Goal: Transaction & Acquisition: Purchase product/service

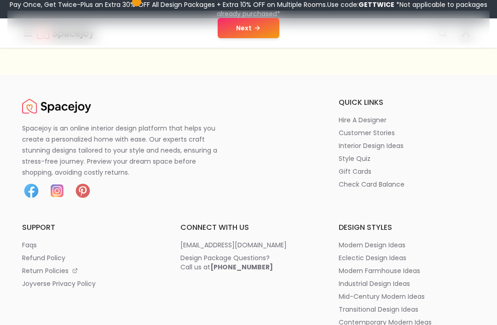
scroll to position [253, 0]
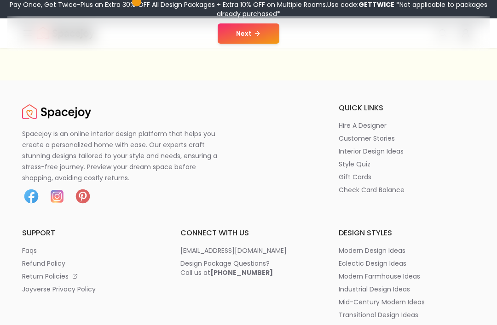
click at [249, 37] on button "Next" at bounding box center [249, 33] width 62 height 20
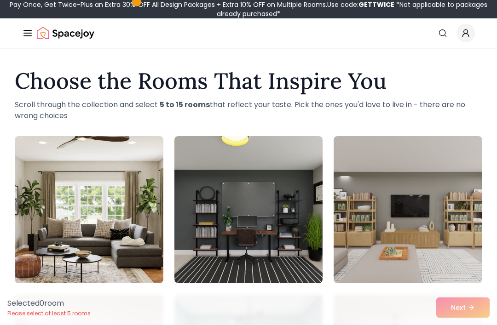
click at [439, 39] on link "Search" at bounding box center [443, 33] width 20 height 17
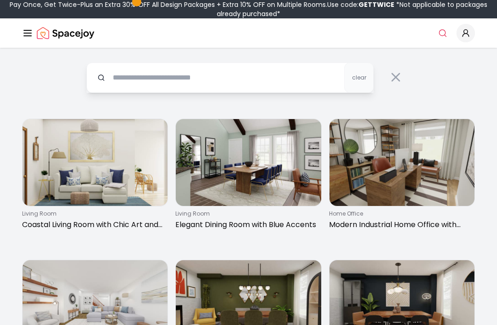
click at [285, 93] on input "text" at bounding box center [230, 78] width 287 height 30
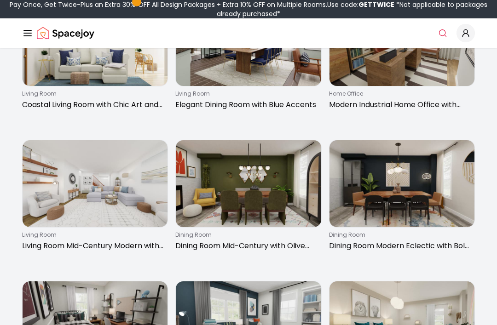
scroll to position [77, 0]
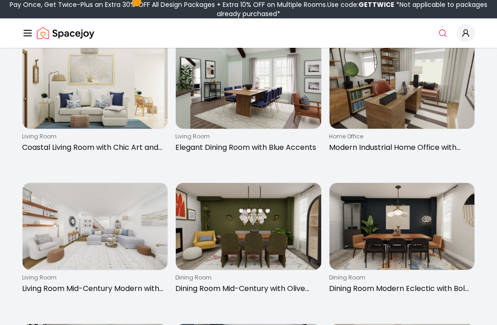
click at [439, 41] on link "Search" at bounding box center [443, 33] width 20 height 17
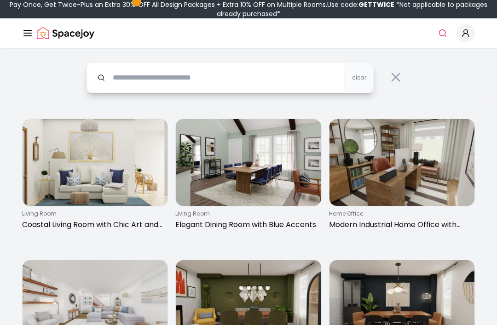
click at [305, 79] on input "text" at bounding box center [230, 78] width 287 height 30
click at [281, 73] on input "**********" at bounding box center [230, 78] width 287 height 30
click at [266, 81] on input "**********" at bounding box center [230, 78] width 287 height 30
type input "*******"
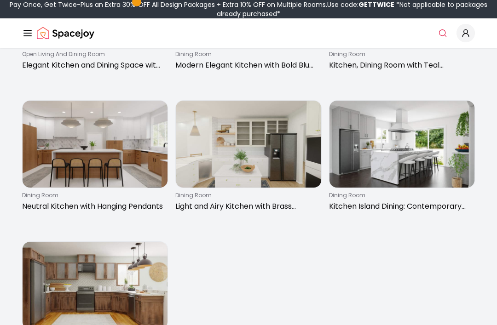
scroll to position [160, 0]
click at [67, 273] on img at bounding box center [95, 285] width 145 height 87
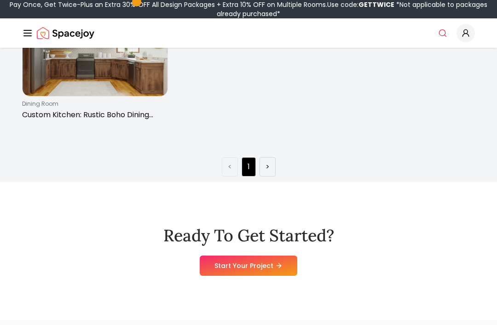
scroll to position [393, 0]
click at [271, 275] on link "Start Your Project" at bounding box center [249, 266] width 98 height 20
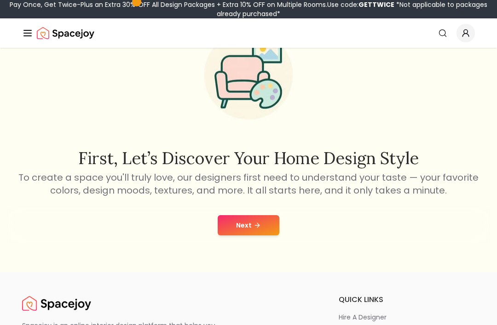
scroll to position [62, 0]
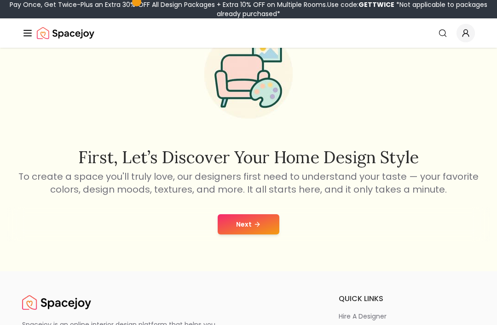
click at [251, 234] on button "Next" at bounding box center [249, 224] width 62 height 20
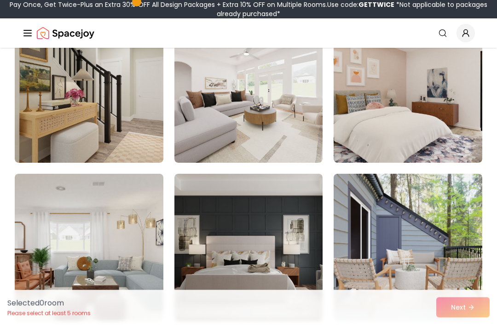
scroll to position [121, 0]
click at [47, 96] on img at bounding box center [89, 89] width 149 height 147
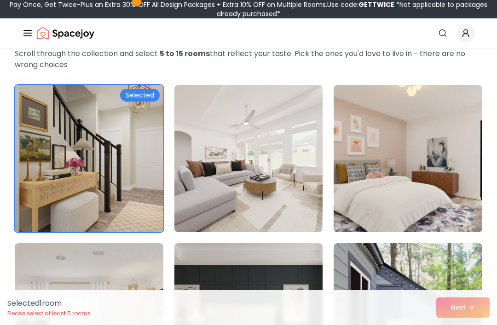
scroll to position [0, 0]
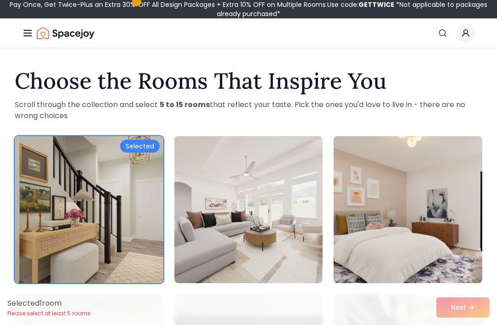
click at [57, 206] on img at bounding box center [89, 209] width 149 height 147
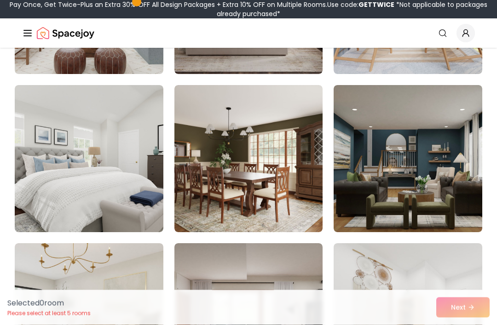
scroll to position [378, 0]
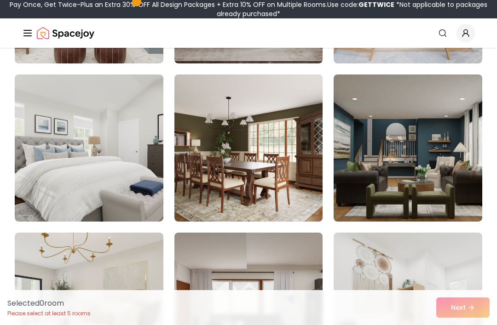
click at [288, 191] on img at bounding box center [248, 148] width 149 height 147
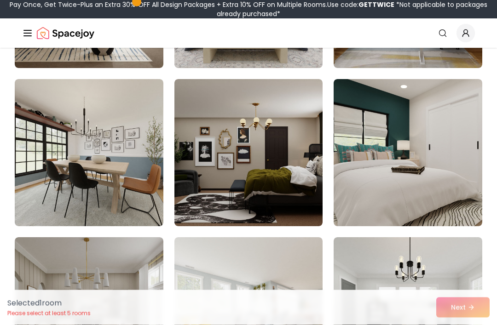
scroll to position [1957, 0]
click at [35, 197] on img at bounding box center [89, 152] width 149 height 147
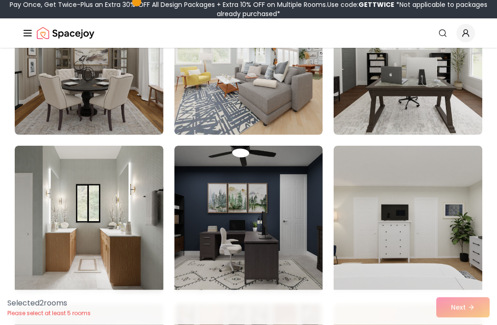
scroll to position [2207, 0]
click at [64, 96] on img at bounding box center [89, 61] width 149 height 147
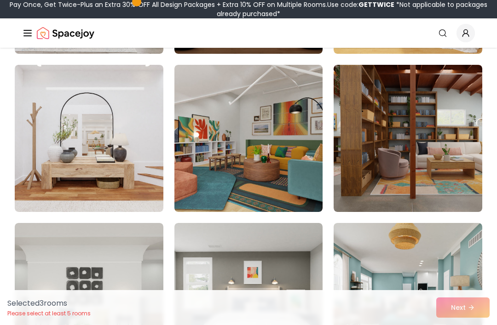
scroll to position [2615, 0]
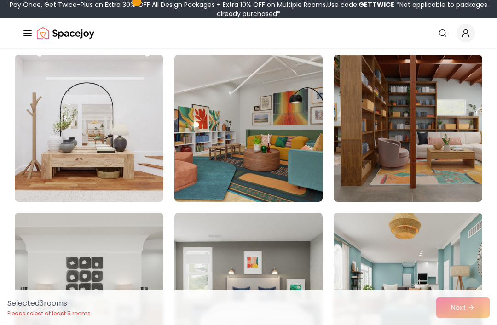
click at [290, 182] on img at bounding box center [248, 128] width 149 height 147
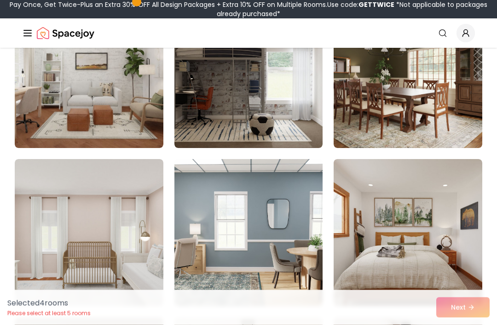
scroll to position [3934, 0]
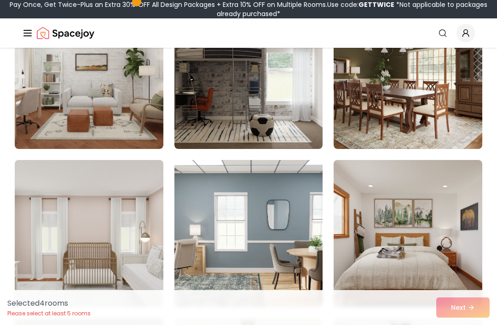
click at [423, 113] on img at bounding box center [408, 75] width 149 height 147
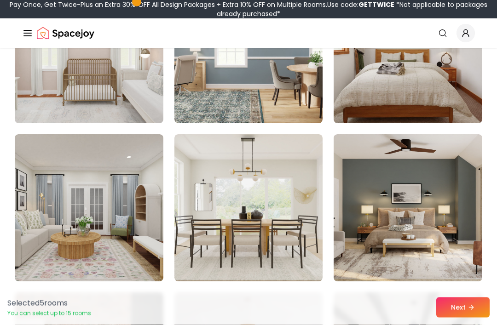
scroll to position [4118, 0]
click at [455, 318] on button "Next" at bounding box center [462, 308] width 53 height 20
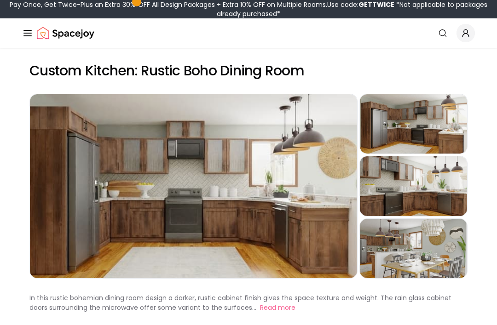
scroll to position [24, 0]
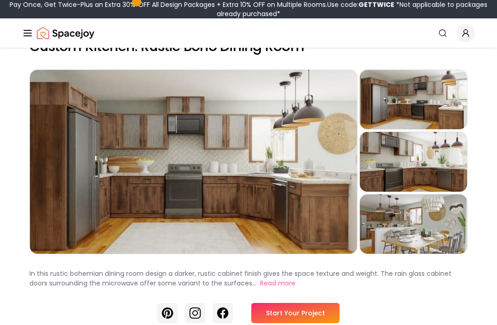
click at [444, 97] on div "Preview" at bounding box center [413, 99] width 107 height 59
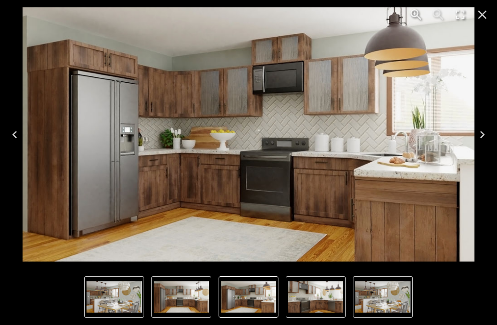
click at [395, 289] on img "4 of 4" at bounding box center [382, 297] width 55 height 31
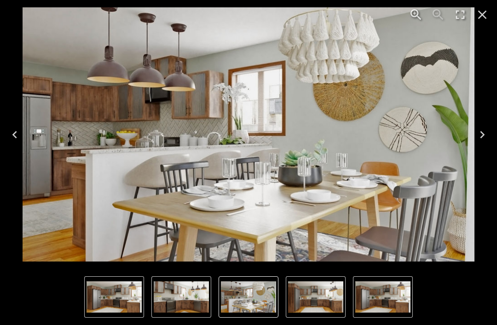
click at [23, 136] on button "Previous" at bounding box center [14, 134] width 29 height 37
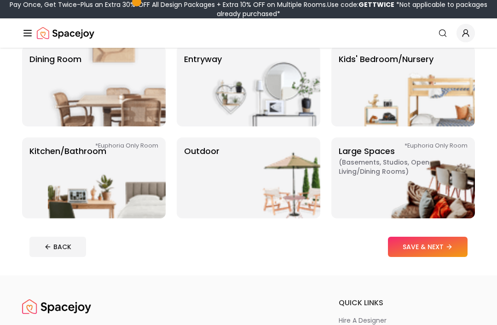
scroll to position [174, 0]
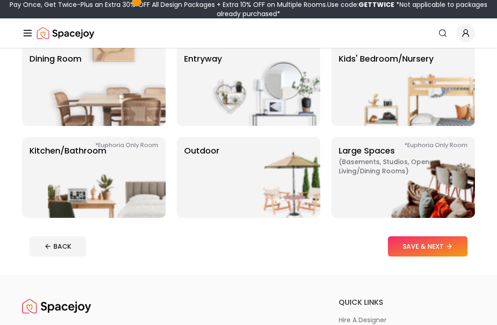
click at [52, 200] on img at bounding box center [107, 177] width 118 height 81
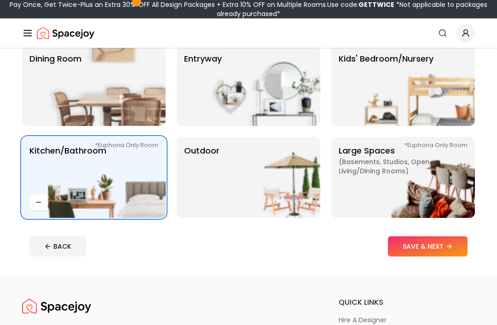
click at [439, 248] on button "SAVE & NEXT" at bounding box center [428, 247] width 80 height 20
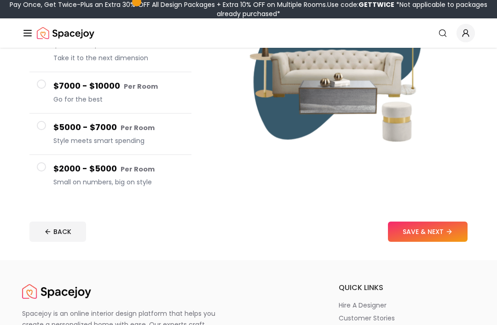
click at [34, 165] on button "$2000 - $5000 Per Room Small on numbers, big on style" at bounding box center [110, 176] width 162 height 41
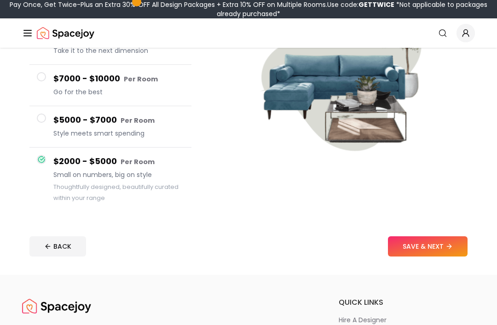
scroll to position [152, 0]
click at [440, 243] on button "SAVE & NEXT" at bounding box center [428, 247] width 80 height 20
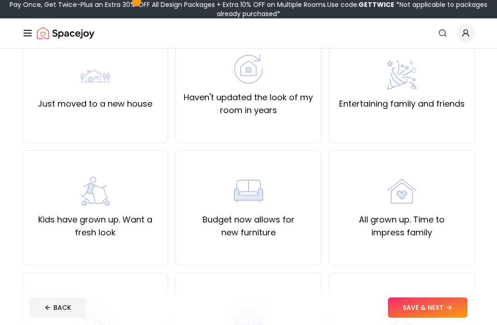
scroll to position [99, 0]
click at [295, 113] on label "Haven't updated the look of my room in years" at bounding box center [248, 104] width 130 height 26
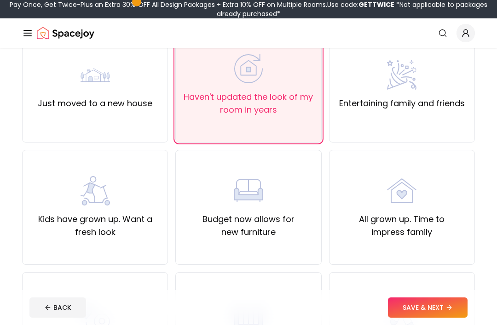
click at [431, 318] on button "SAVE & NEXT" at bounding box center [428, 308] width 80 height 20
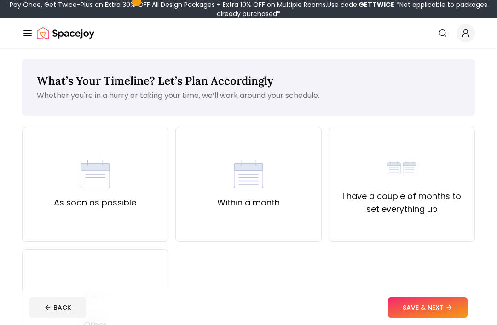
scroll to position [130, 0]
